Goal: Complete application form

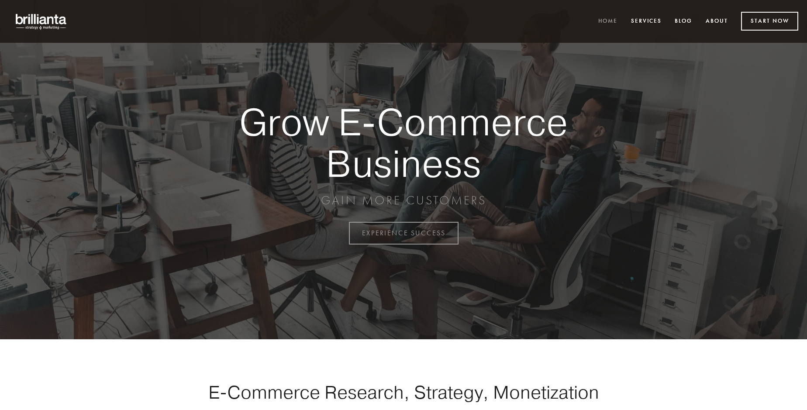
scroll to position [2290, 0]
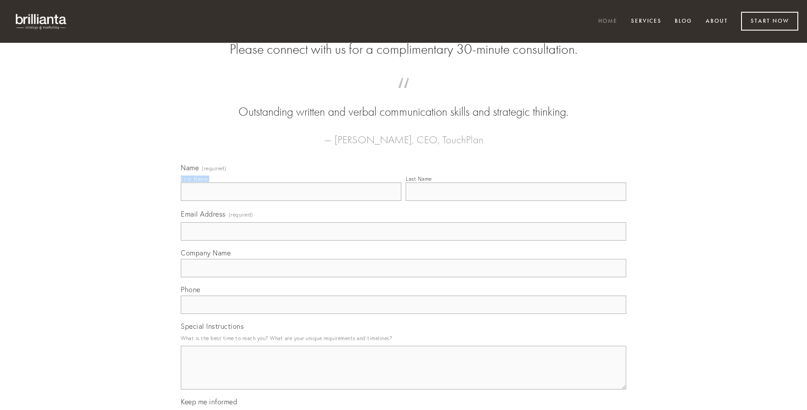
type input "[PERSON_NAME]"
click at [516, 201] on input "Last Name" at bounding box center [516, 192] width 221 height 18
type input "[PERSON_NAME]"
click at [404, 241] on input "Email Address (required)" at bounding box center [404, 231] width 446 height 18
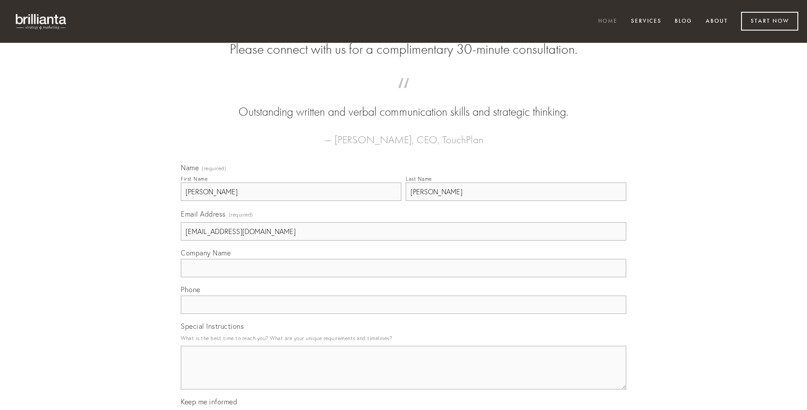
type input "[EMAIL_ADDRESS][DOMAIN_NAME]"
click at [404, 277] on input "Company Name" at bounding box center [404, 268] width 446 height 18
type input "aufero"
click at [404, 314] on input "text" at bounding box center [404, 305] width 446 height 18
click at [404, 376] on textarea "Special Instructions" at bounding box center [404, 368] width 446 height 44
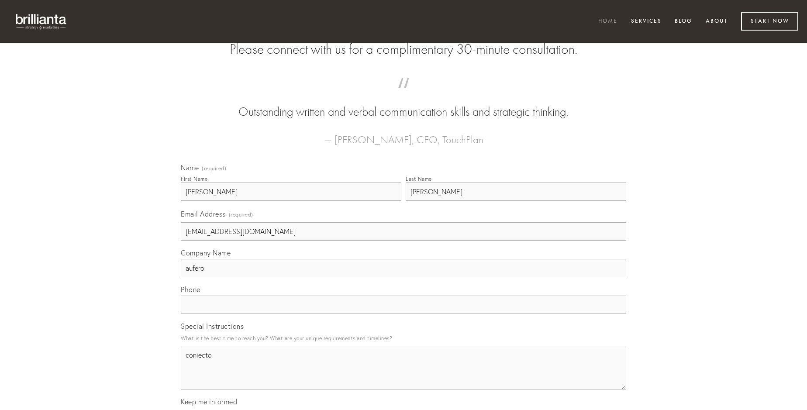
type textarea "coniecto"
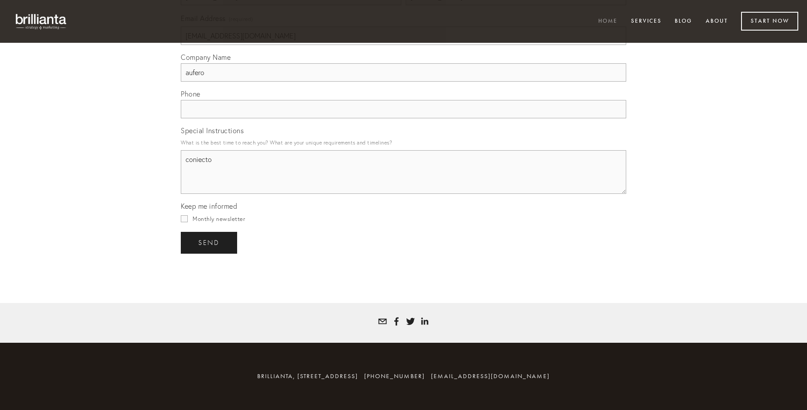
click at [210, 242] on span "send" at bounding box center [208, 243] width 21 height 8
